Goal: Task Accomplishment & Management: Use online tool/utility

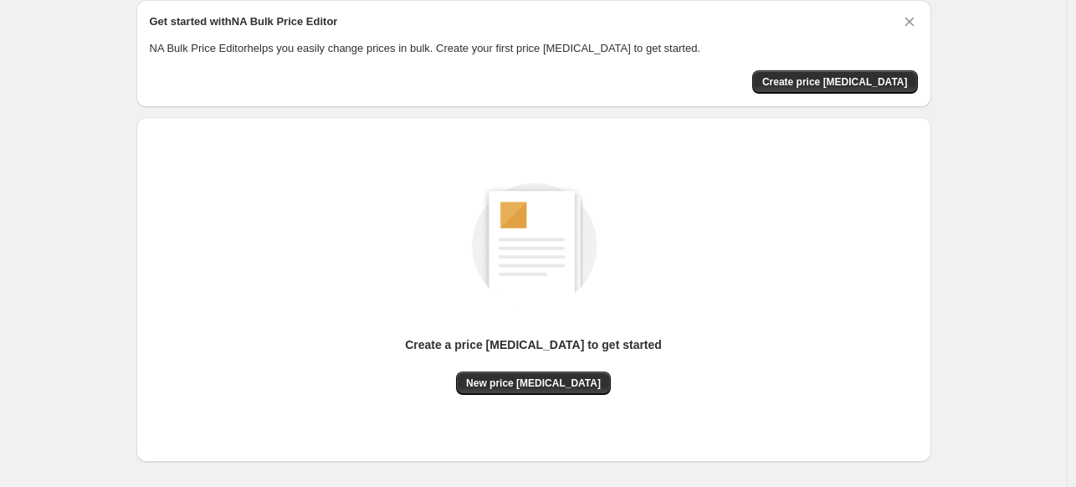
scroll to position [139, 0]
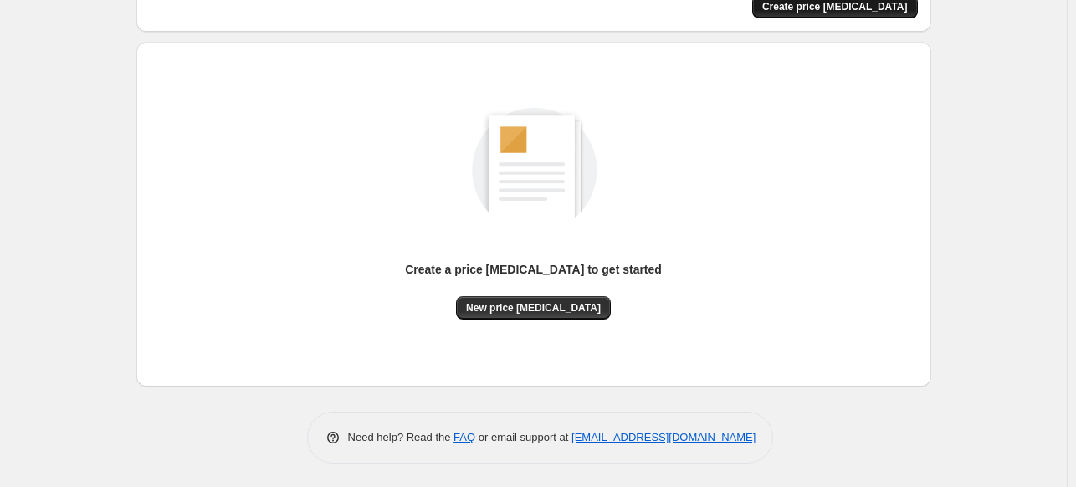
click at [847, 6] on span "Create price [MEDICAL_DATA]" at bounding box center [836, 6] width 146 height 13
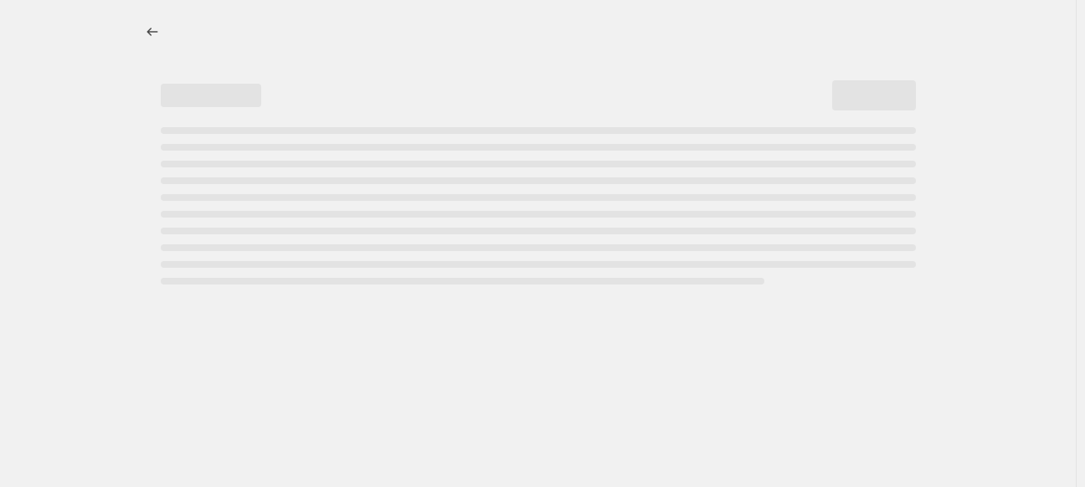
select select "percentage"
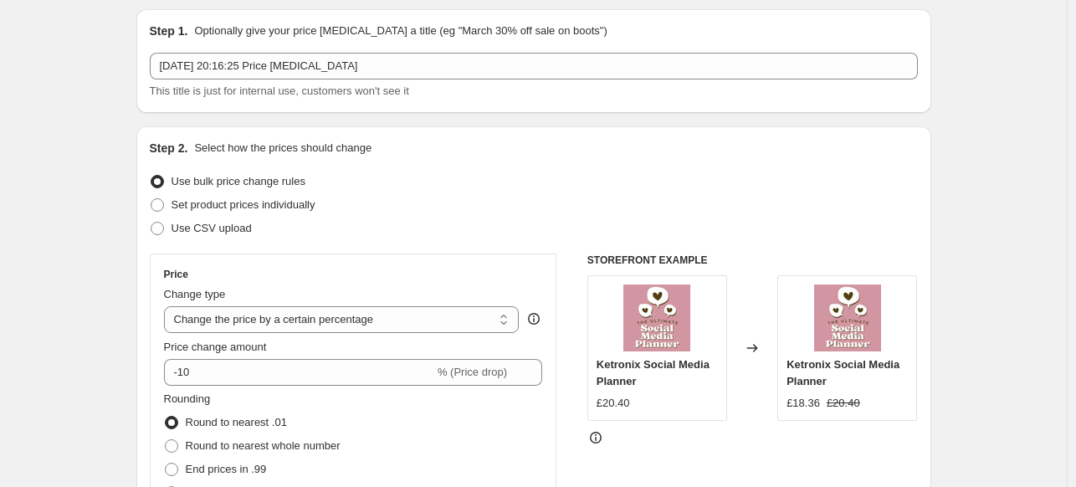
scroll to position [84, 0]
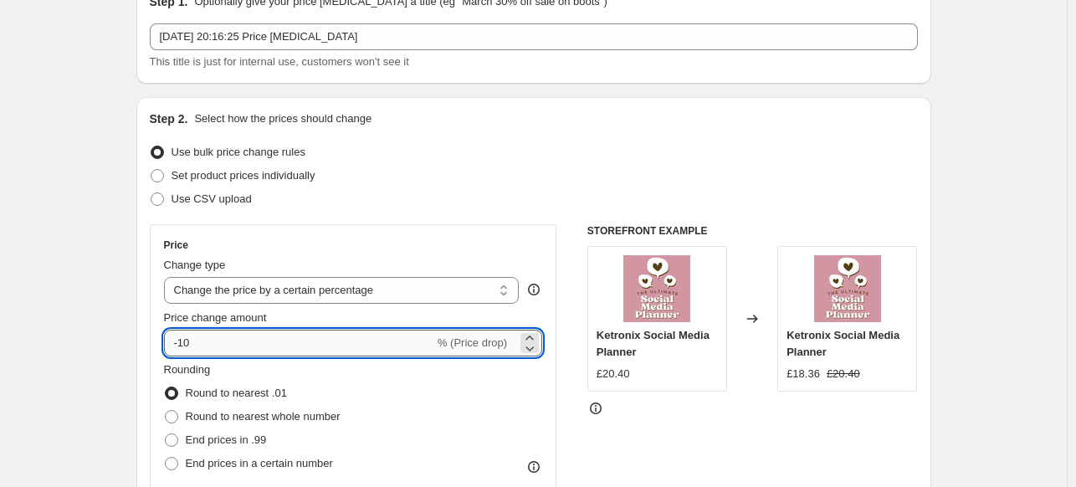
click at [223, 343] on input "-10" at bounding box center [299, 343] width 270 height 27
type input "-1"
type input "-50"
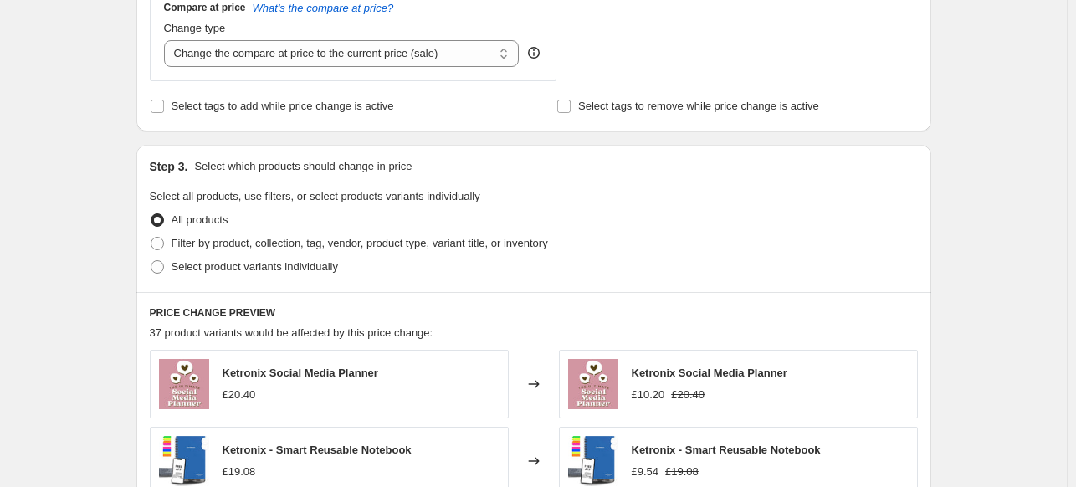
scroll to position [670, 0]
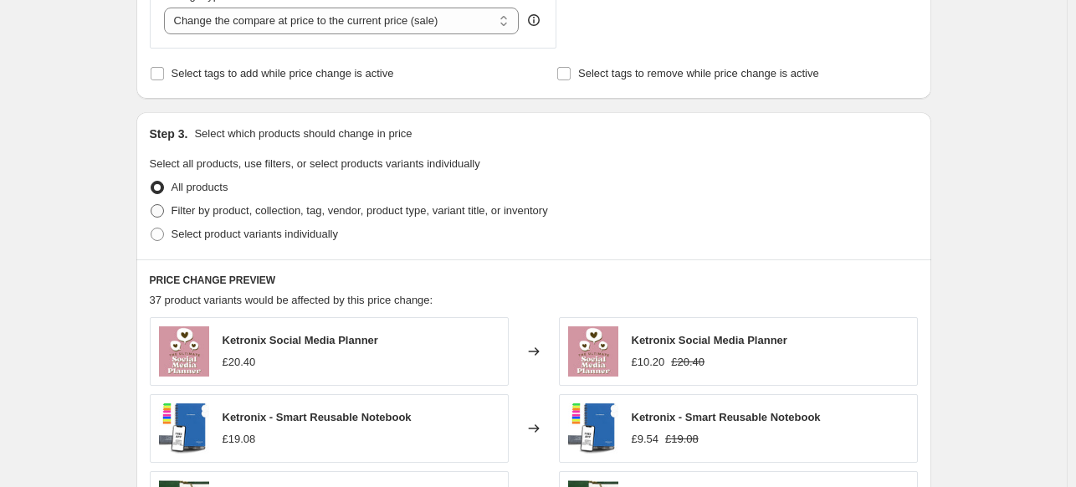
click at [177, 208] on span "Filter by product, collection, tag, vendor, product type, variant title, or inv…" at bounding box center [360, 210] width 377 height 13
click at [152, 205] on input "Filter by product, collection, tag, vendor, product type, variant title, or inv…" at bounding box center [151, 204] width 1 height 1
radio input "true"
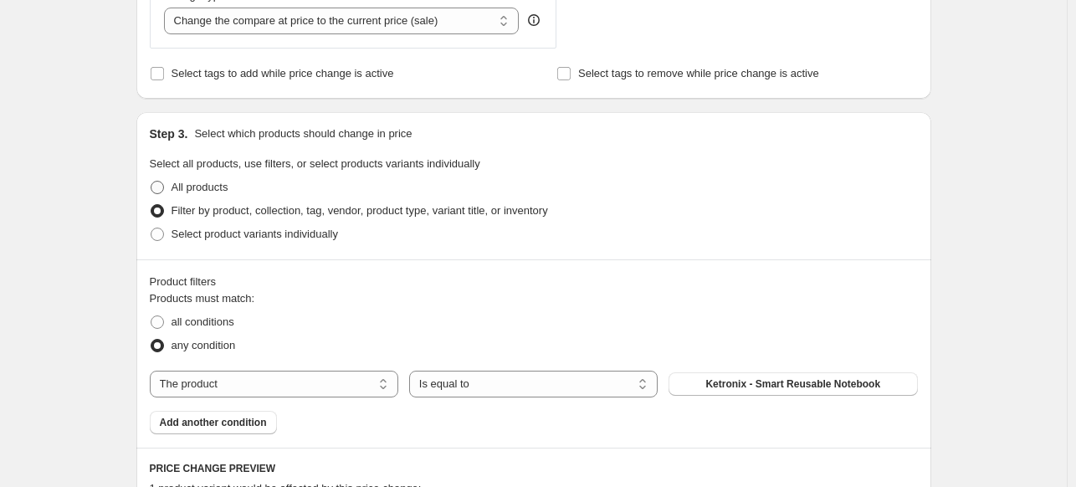
click at [164, 187] on span at bounding box center [157, 187] width 13 height 13
click at [152, 182] on input "All products" at bounding box center [151, 181] width 1 height 1
radio input "true"
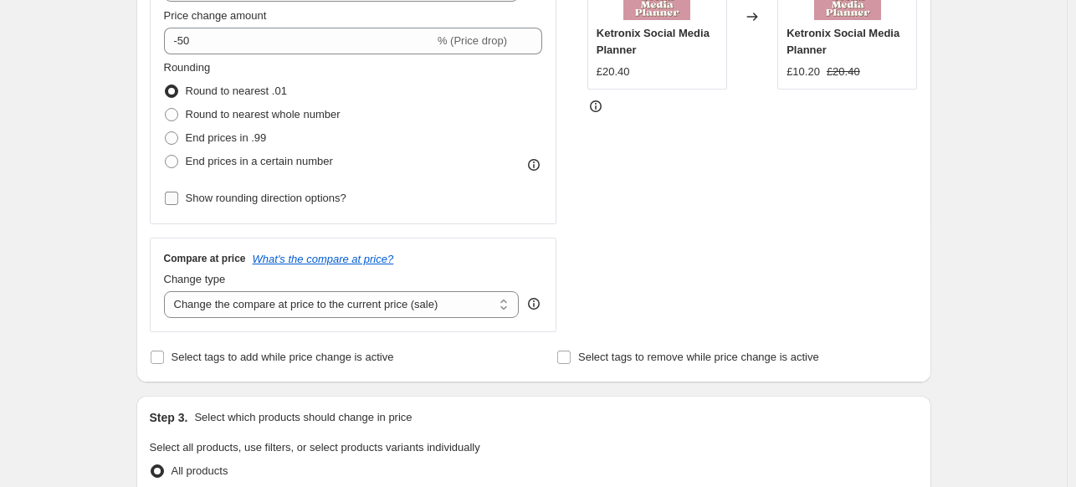
scroll to position [251, 0]
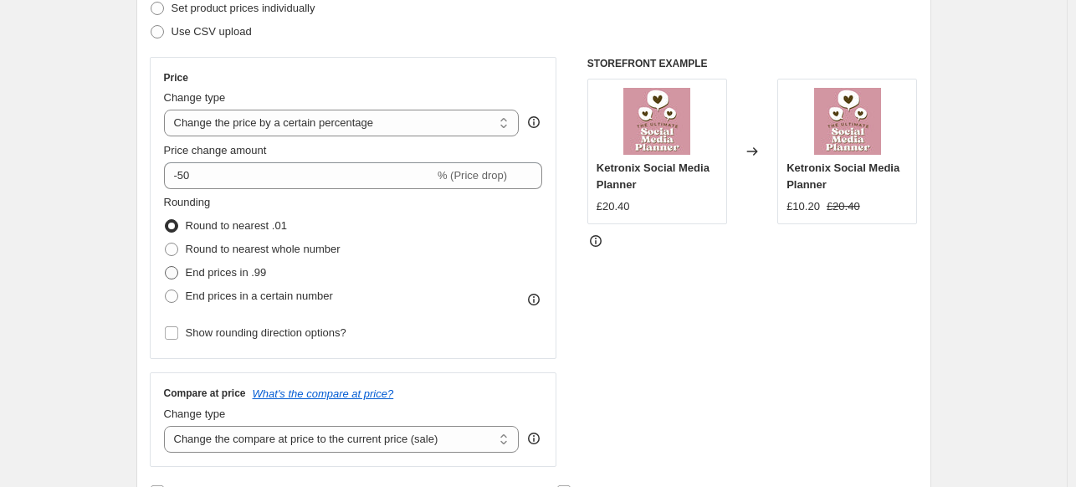
click at [177, 275] on span at bounding box center [171, 272] width 13 height 13
click at [166, 267] on input "End prices in .99" at bounding box center [165, 266] width 1 height 1
radio input "true"
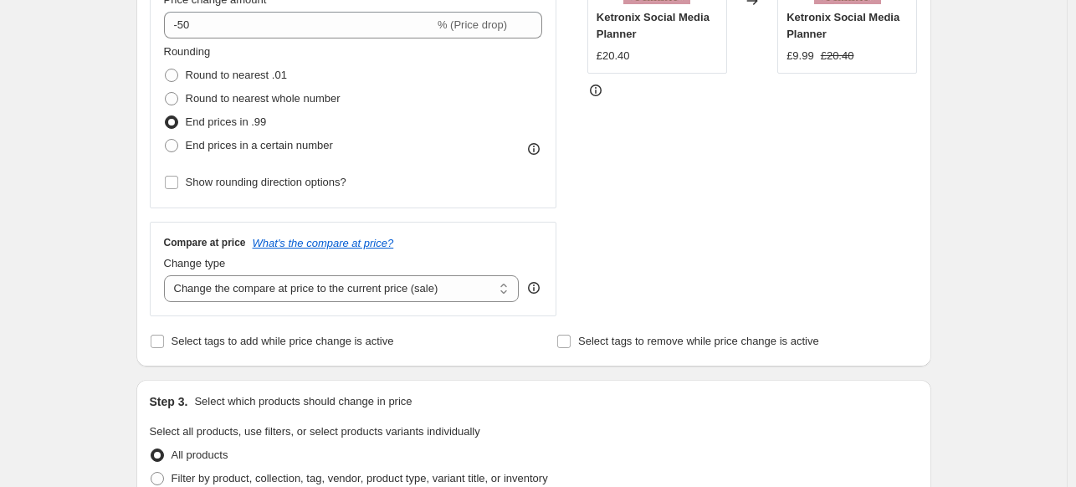
scroll to position [502, 0]
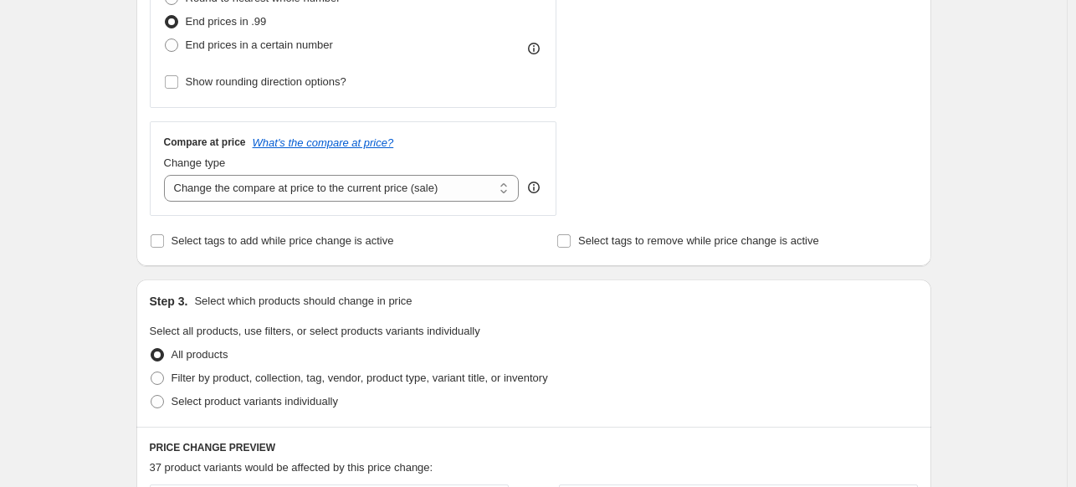
click at [97, 317] on div "Create new price change job. This page is ready Create new price change job Dra…" at bounding box center [533, 334] width 1067 height 1673
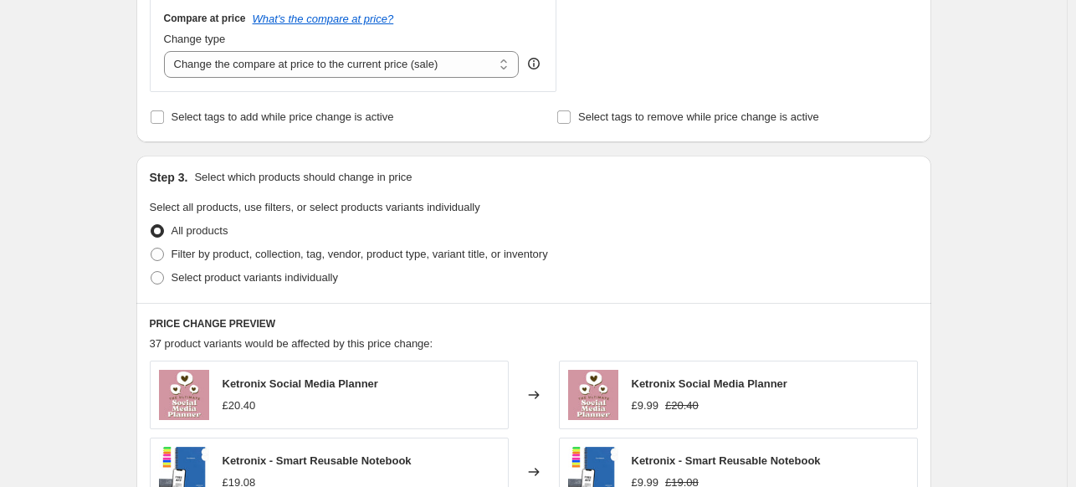
scroll to position [670, 0]
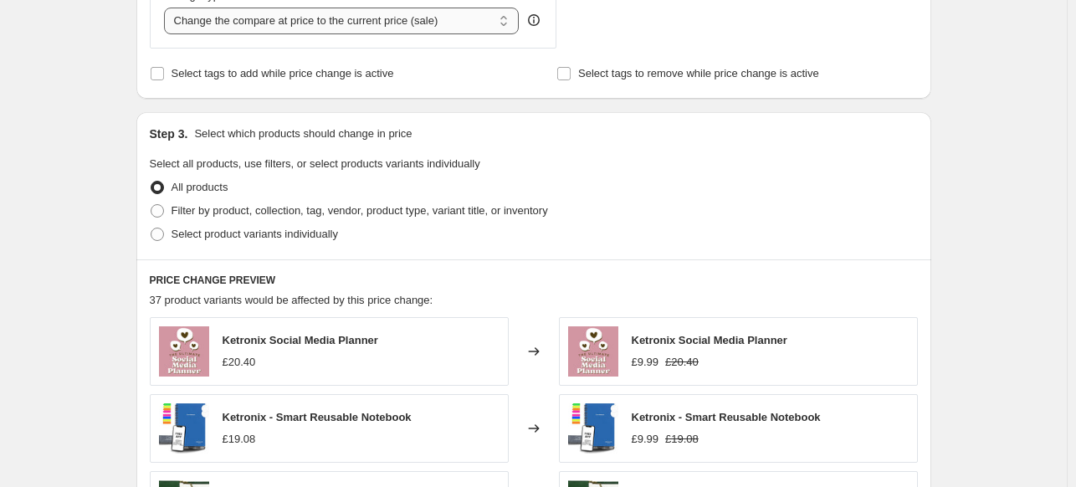
click at [294, 20] on select "Change the compare at price to the current price (sale) Change the compare at p…" at bounding box center [342, 21] width 356 height 27
select select "remove"
click at [167, 8] on select "Change the compare at price to the current price (sale) Change the compare at p…" at bounding box center [342, 21] width 356 height 27
click at [101, 173] on div "Create new price change job. This page is ready Create new price change job Dra…" at bounding box center [533, 166] width 1067 height 1673
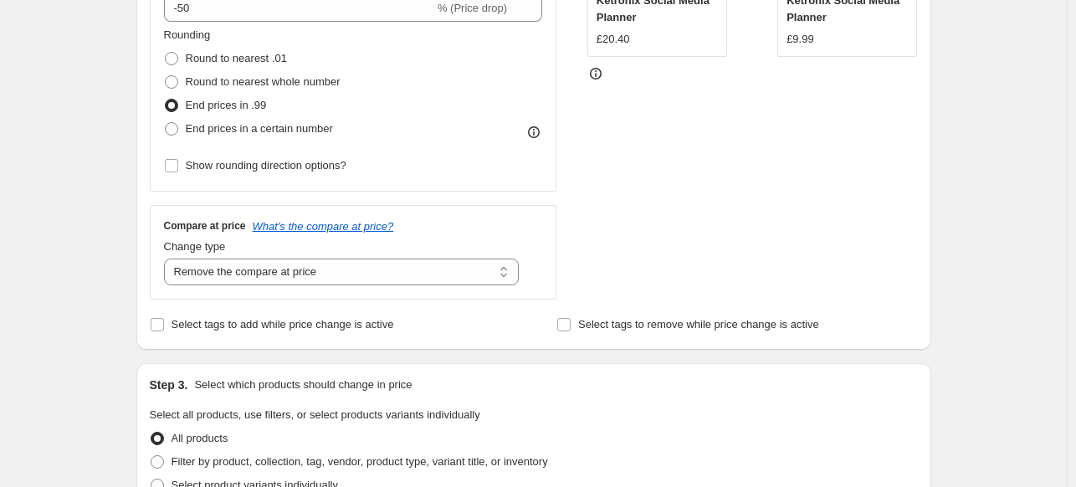
scroll to position [419, 0]
click at [41, 313] on div "Create new price change job. This page is ready Create new price change job Dra…" at bounding box center [533, 417] width 1067 height 1673
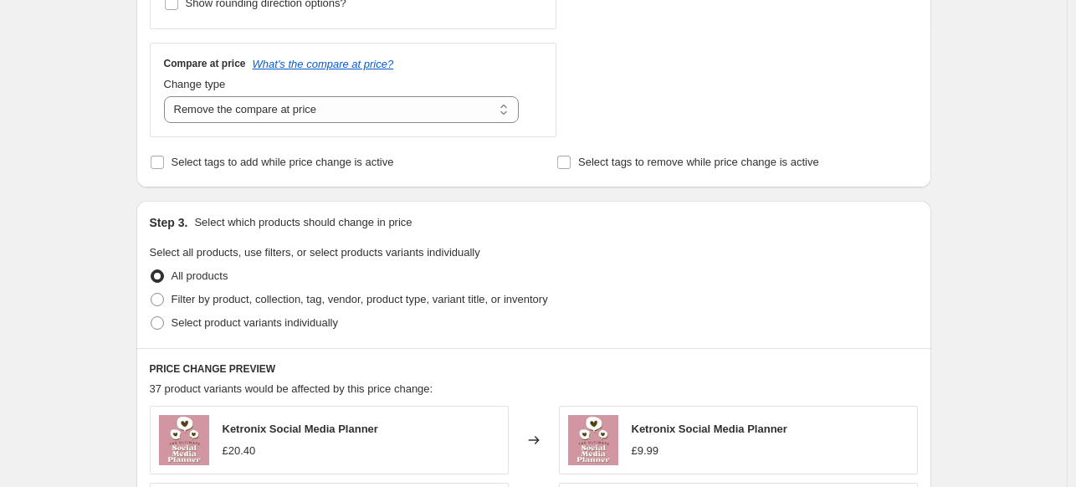
scroll to position [670, 0]
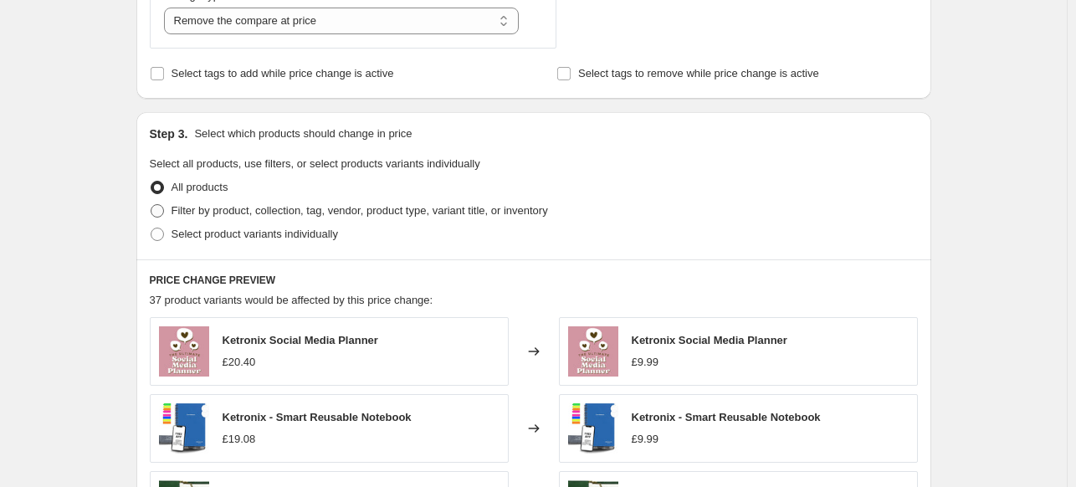
click at [163, 205] on span at bounding box center [157, 210] width 13 height 13
click at [152, 205] on input "Filter by product, collection, tag, vendor, product type, variant title, or inv…" at bounding box center [151, 204] width 1 height 1
radio input "true"
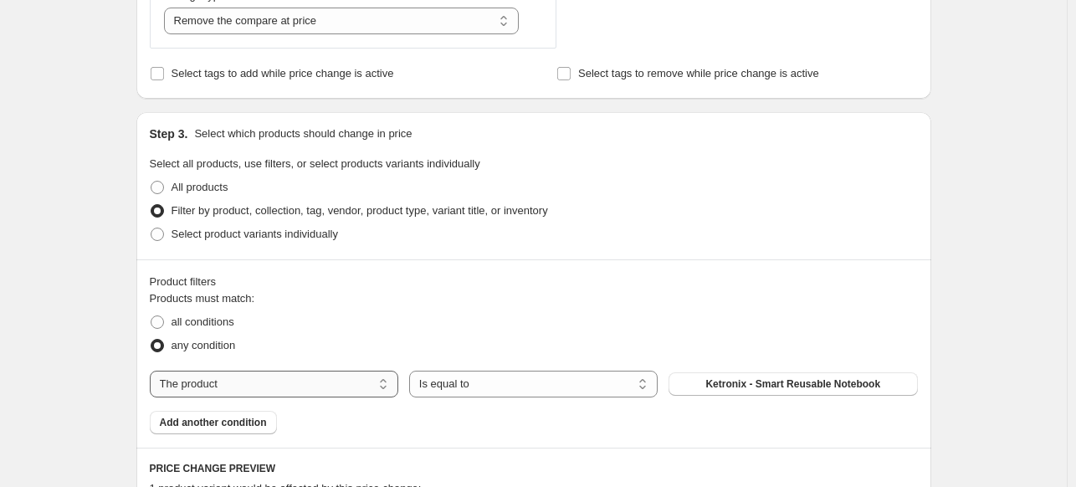
click at [234, 385] on select "The product The product's collection The product's tag The product's vendor The…" at bounding box center [274, 384] width 249 height 27
click at [159, 186] on span at bounding box center [157, 187] width 13 height 13
click at [152, 182] on input "All products" at bounding box center [151, 181] width 1 height 1
radio input "true"
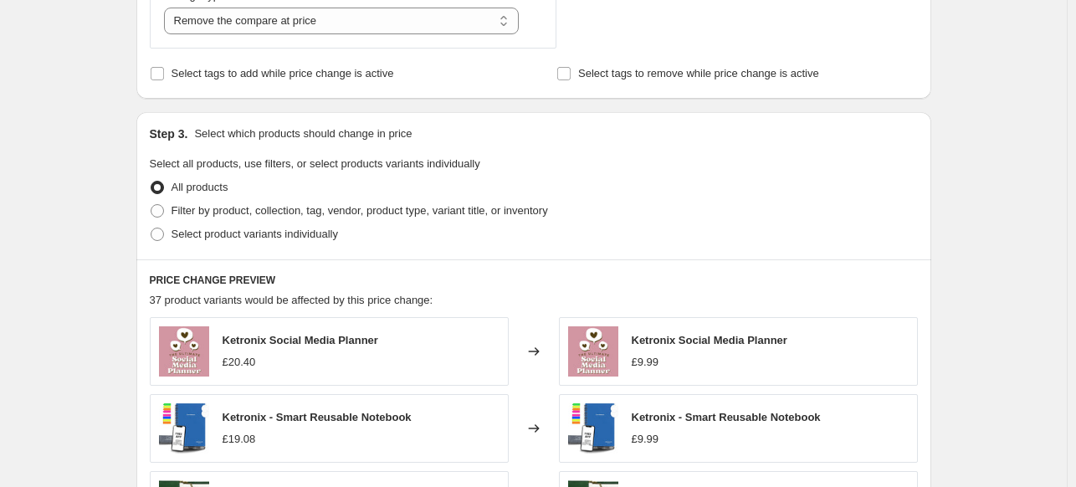
click at [74, 205] on div "Create new price change job. This page is ready Create new price change job Dra…" at bounding box center [533, 166] width 1067 height 1673
click at [75, 203] on div "Create new price change job. This page is ready Create new price change job Dra…" at bounding box center [533, 166] width 1067 height 1673
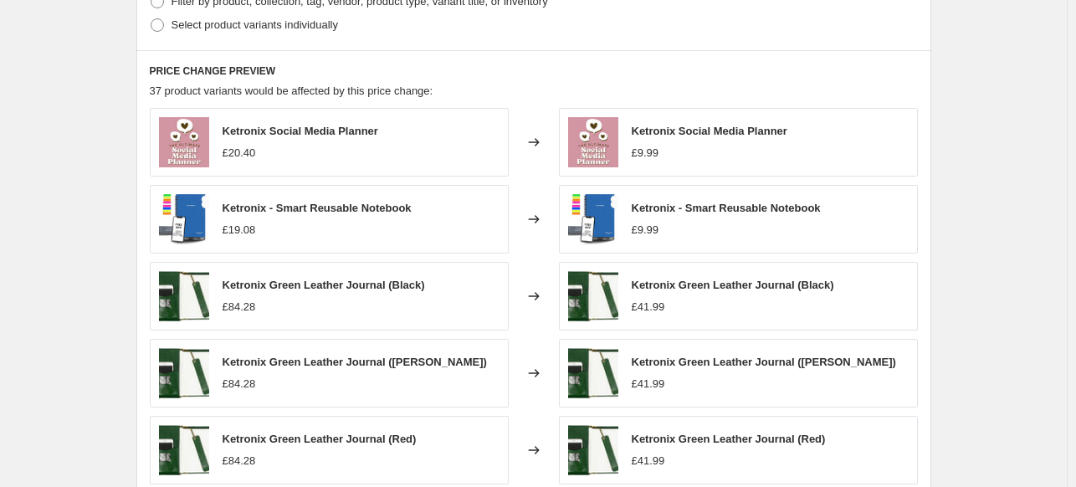
scroll to position [1017, 0]
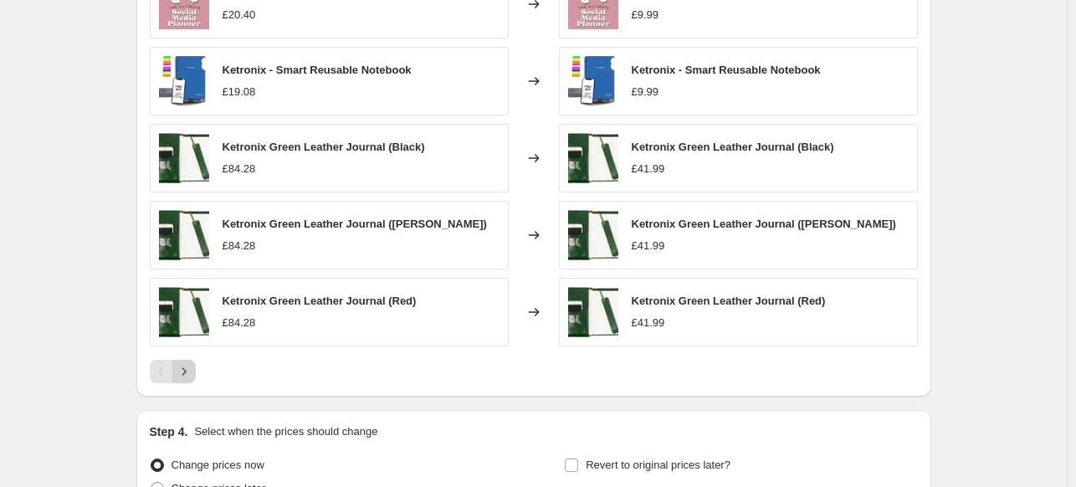
click at [187, 372] on icon "Next" at bounding box center [184, 371] width 17 height 17
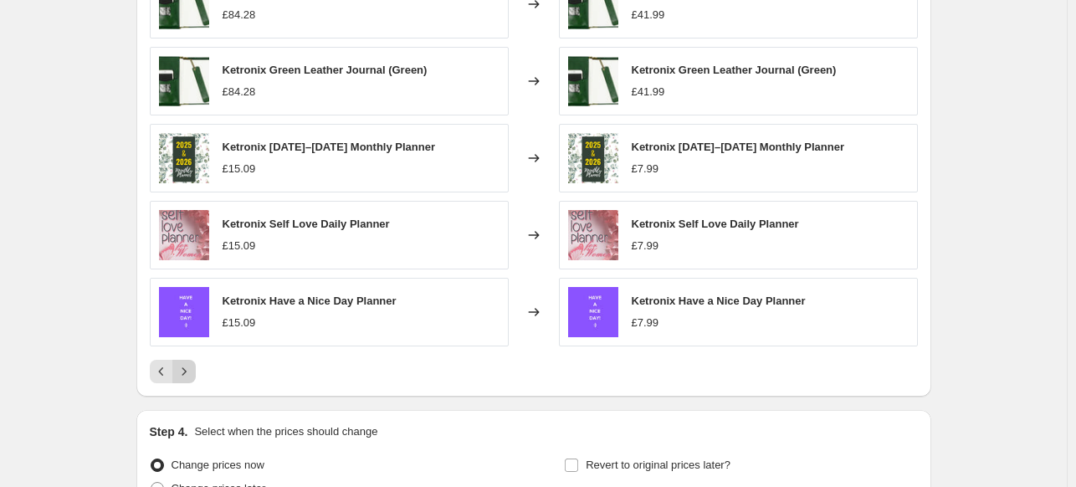
click at [187, 372] on icon "Next" at bounding box center [184, 371] width 17 height 17
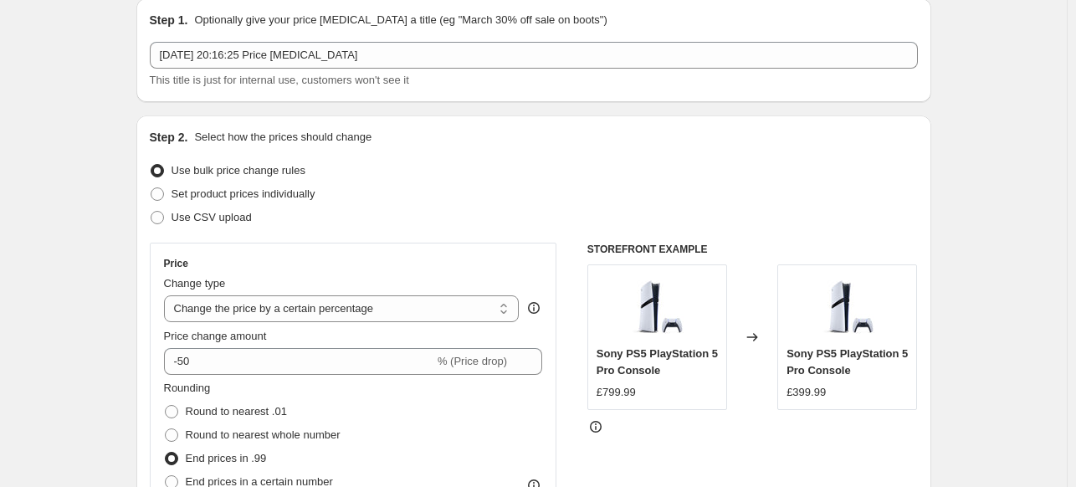
scroll to position [84, 0]
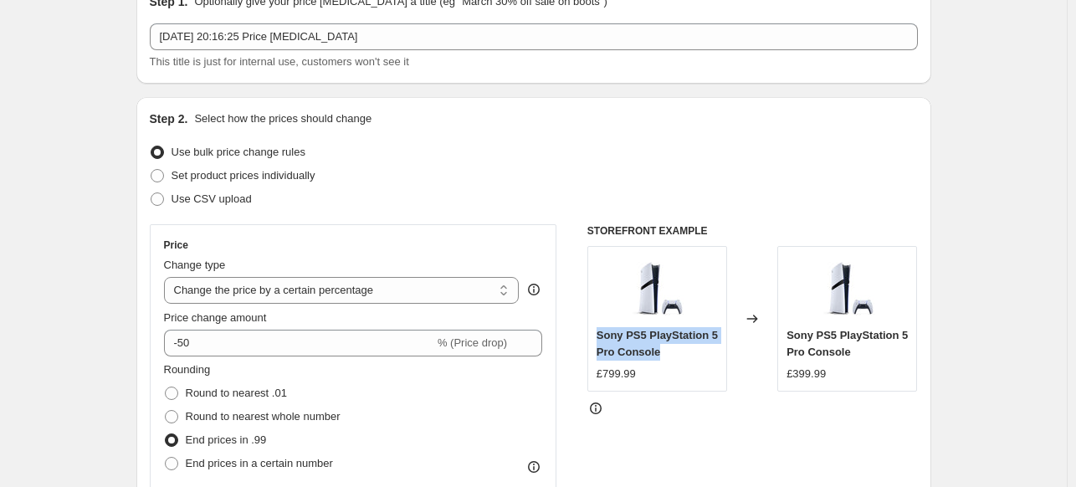
drag, startPoint x: 671, startPoint y: 355, endPoint x: 593, endPoint y: 327, distance: 83.4
click at [593, 327] on div "Sony PS5 PlayStation 5 Pro Console £799.99" at bounding box center [658, 319] width 140 height 146
drag, startPoint x: 595, startPoint y: 327, endPoint x: 674, endPoint y: 357, distance: 84.0
click at [674, 357] on div "Sony PS5 PlayStation 5 Pro Console £799.99" at bounding box center [658, 319] width 140 height 146
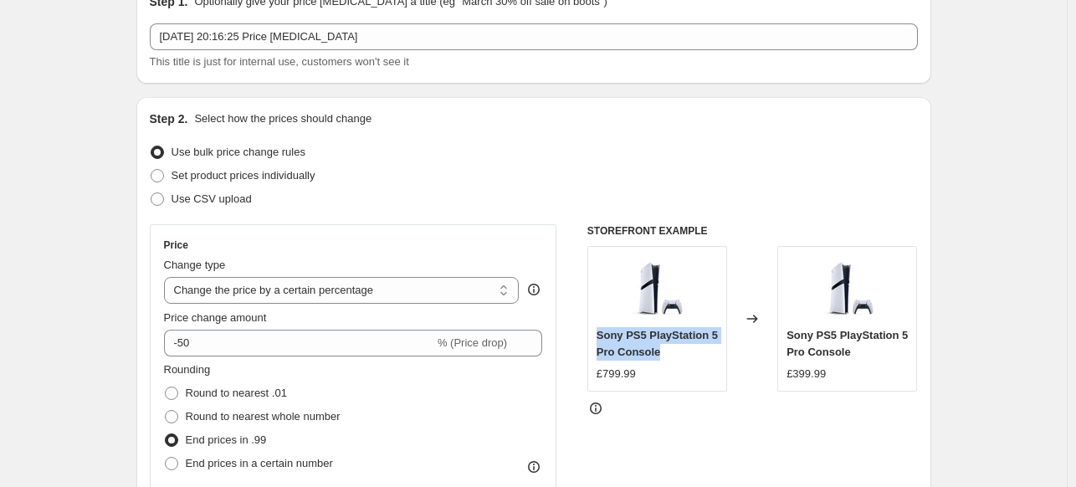
copy span "Sony PS5 PlayStation 5 Pro Console"
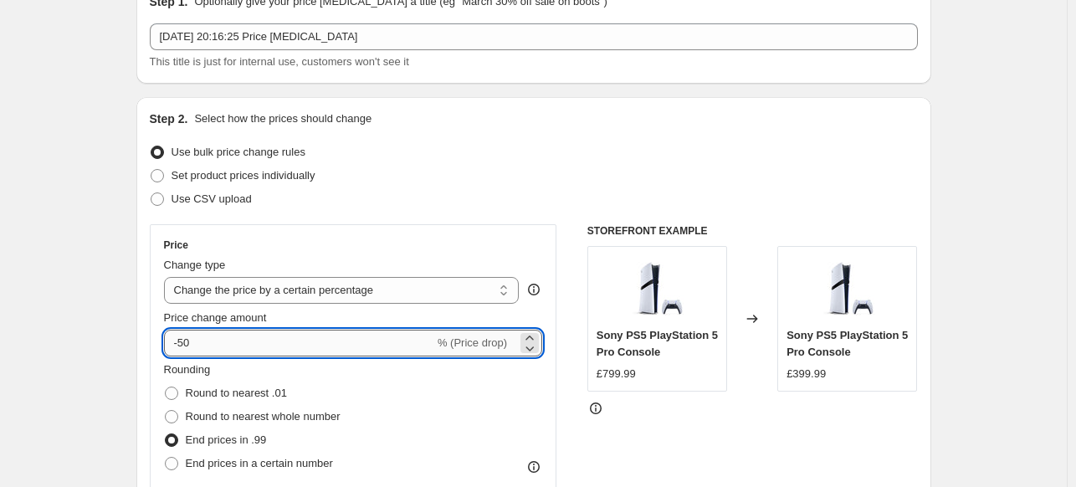
click at [277, 346] on input "-50" at bounding box center [299, 343] width 270 height 27
type input "-55"
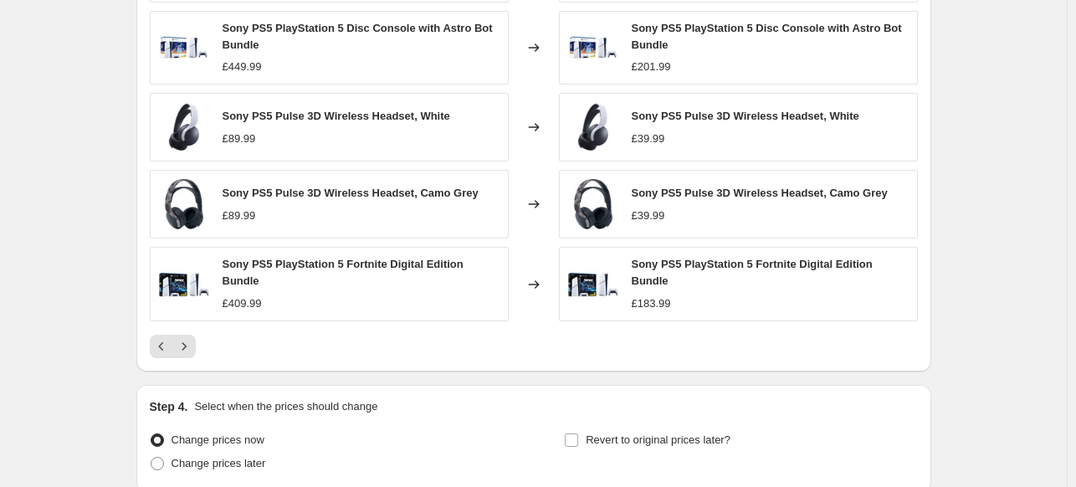
scroll to position [1189, 0]
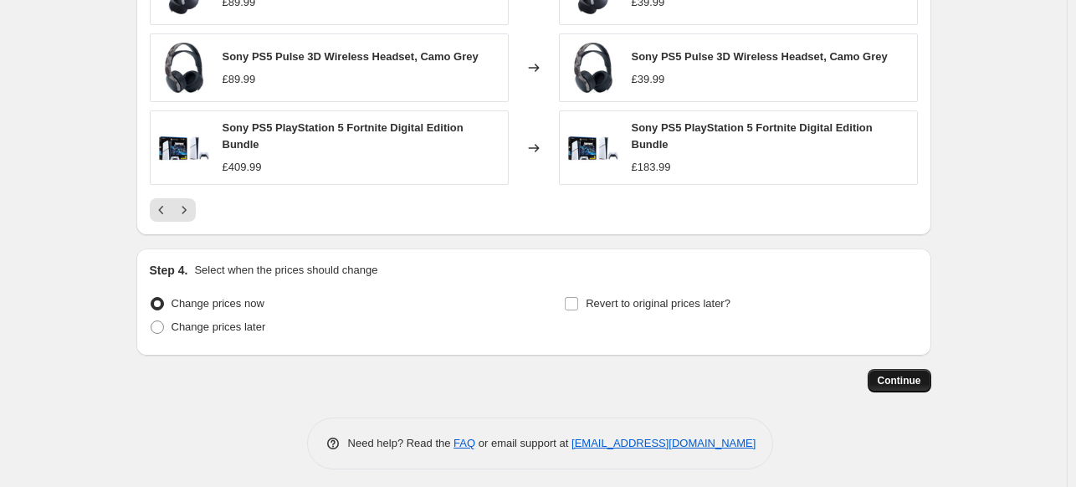
click at [912, 380] on span "Continue" at bounding box center [900, 380] width 44 height 13
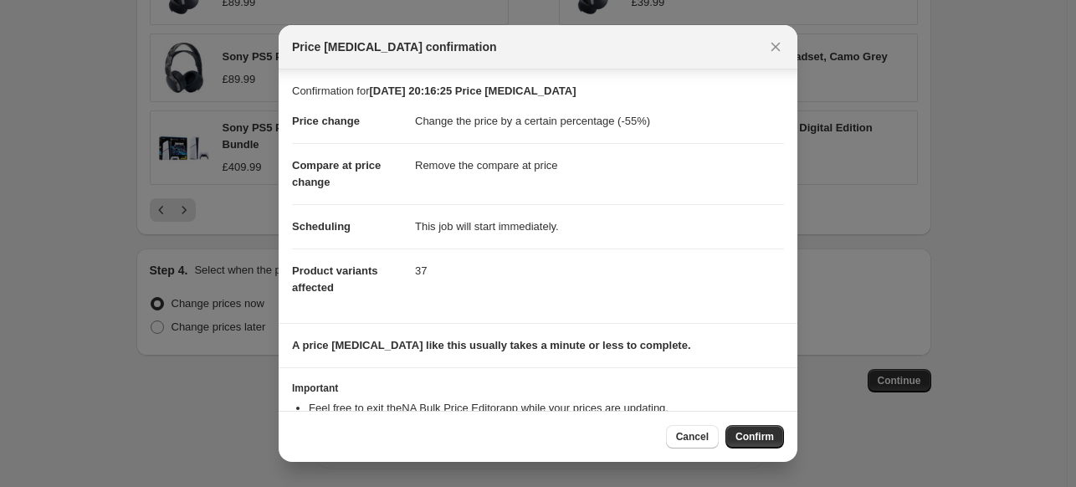
scroll to position [61, 0]
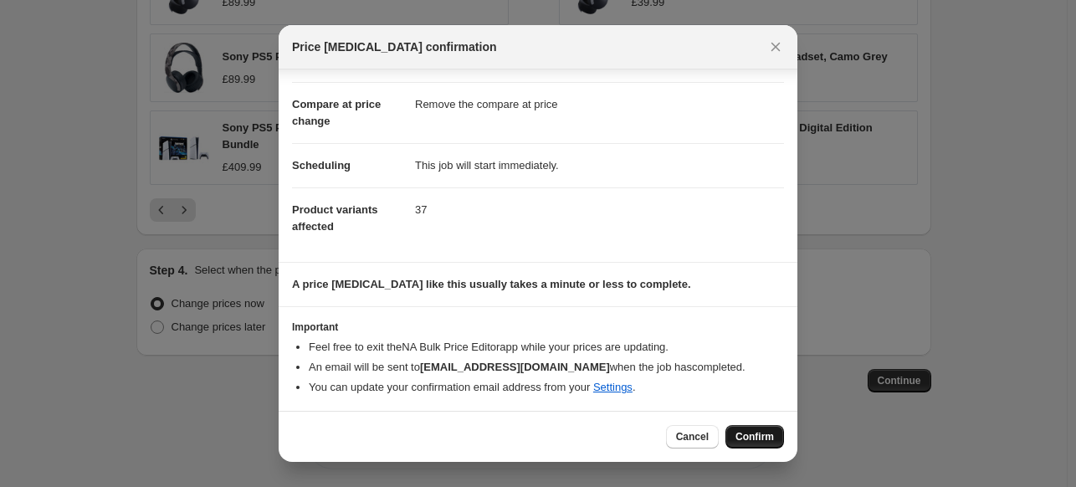
click at [765, 432] on span "Confirm" at bounding box center [755, 436] width 39 height 13
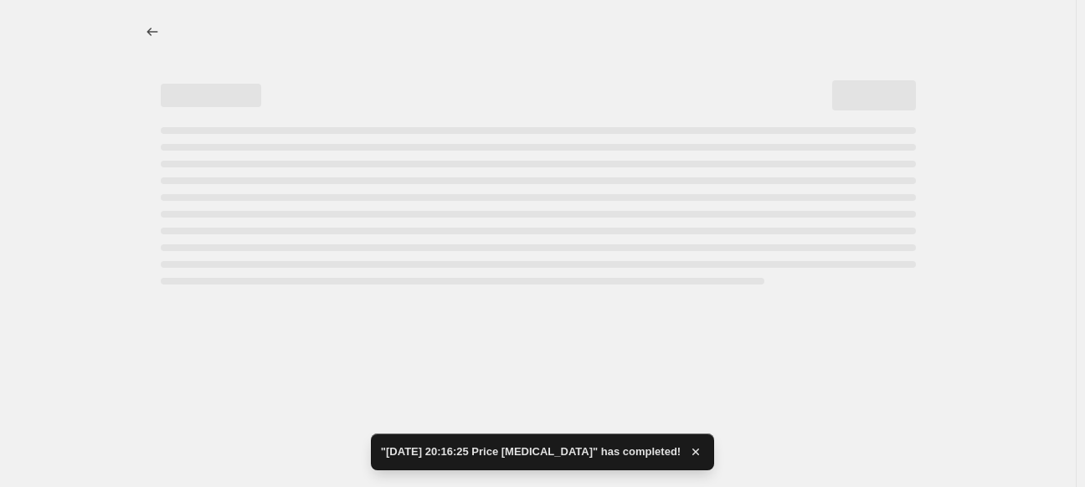
select select "percentage"
select select "remove"
